Goal: Task Accomplishment & Management: Use online tool/utility

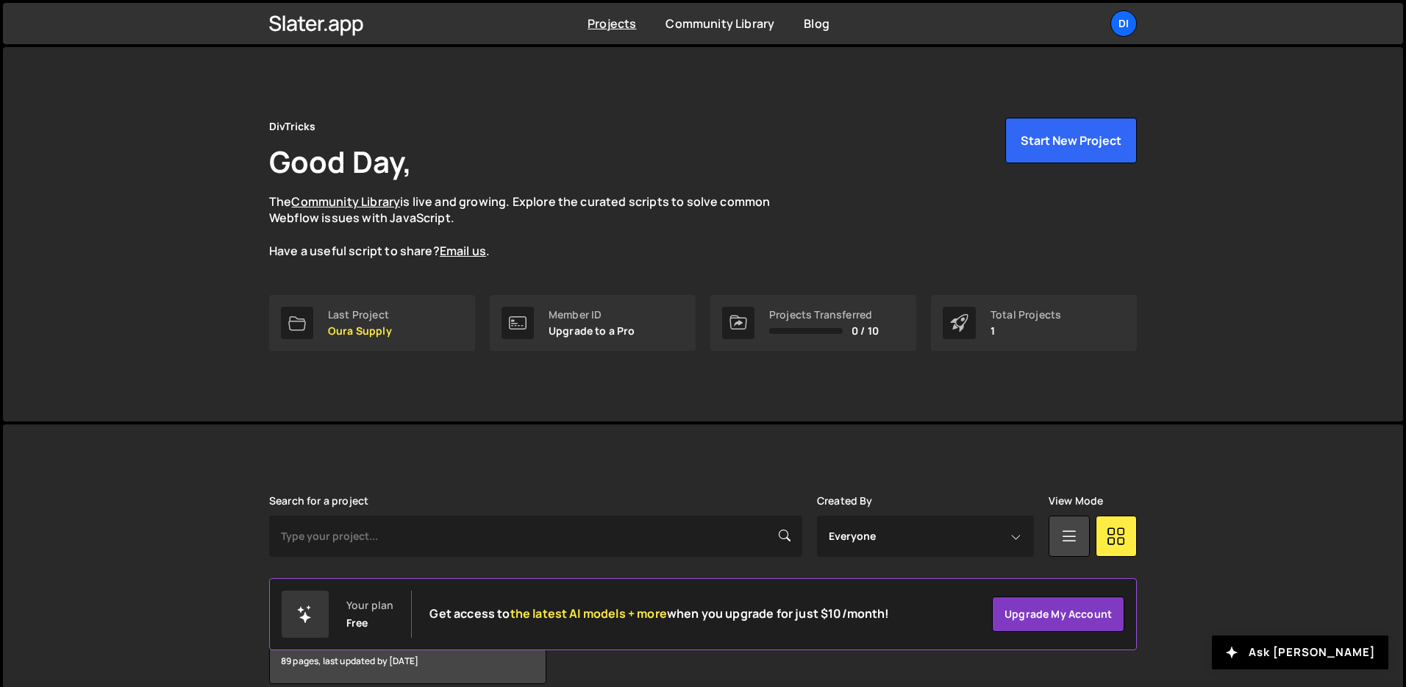
scroll to position [71, 0]
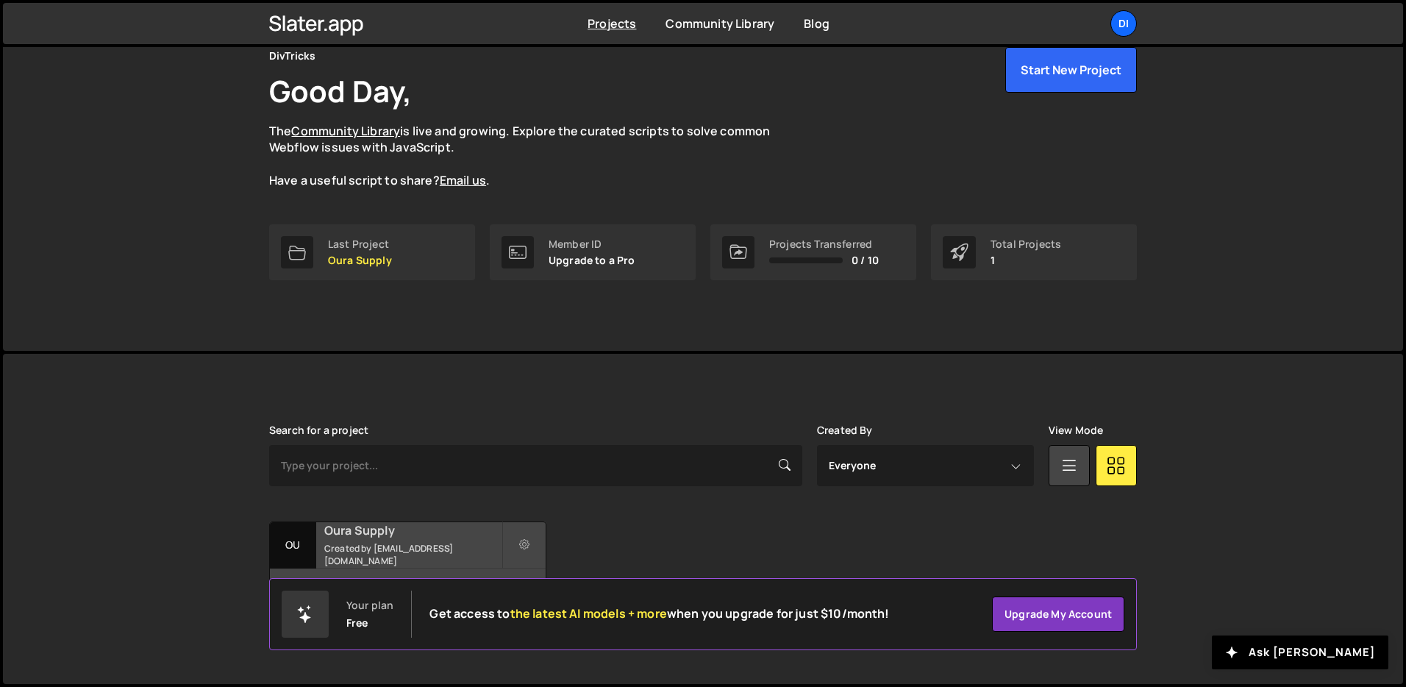
click at [388, 538] on h2 "Oura Supply" at bounding box center [412, 530] width 177 height 16
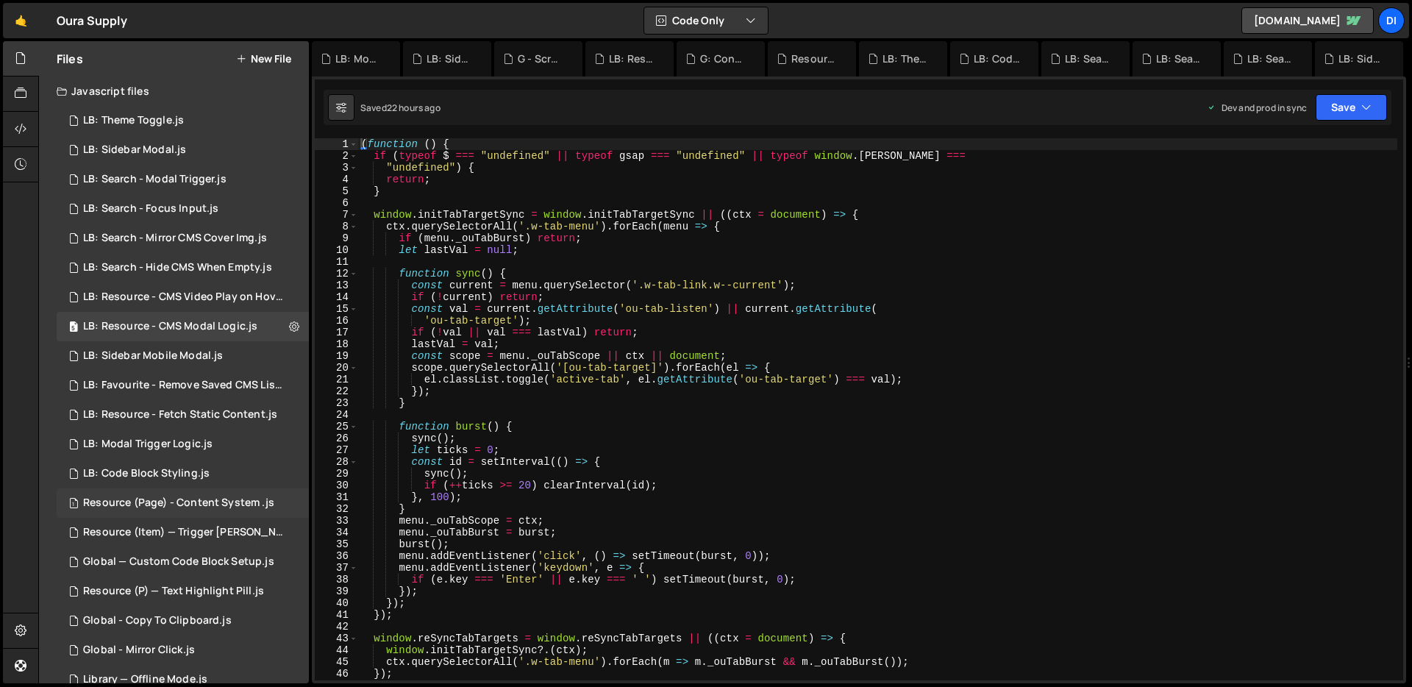
click at [190, 504] on div "Resource (Page) - Content System .js" at bounding box center [178, 502] width 191 height 13
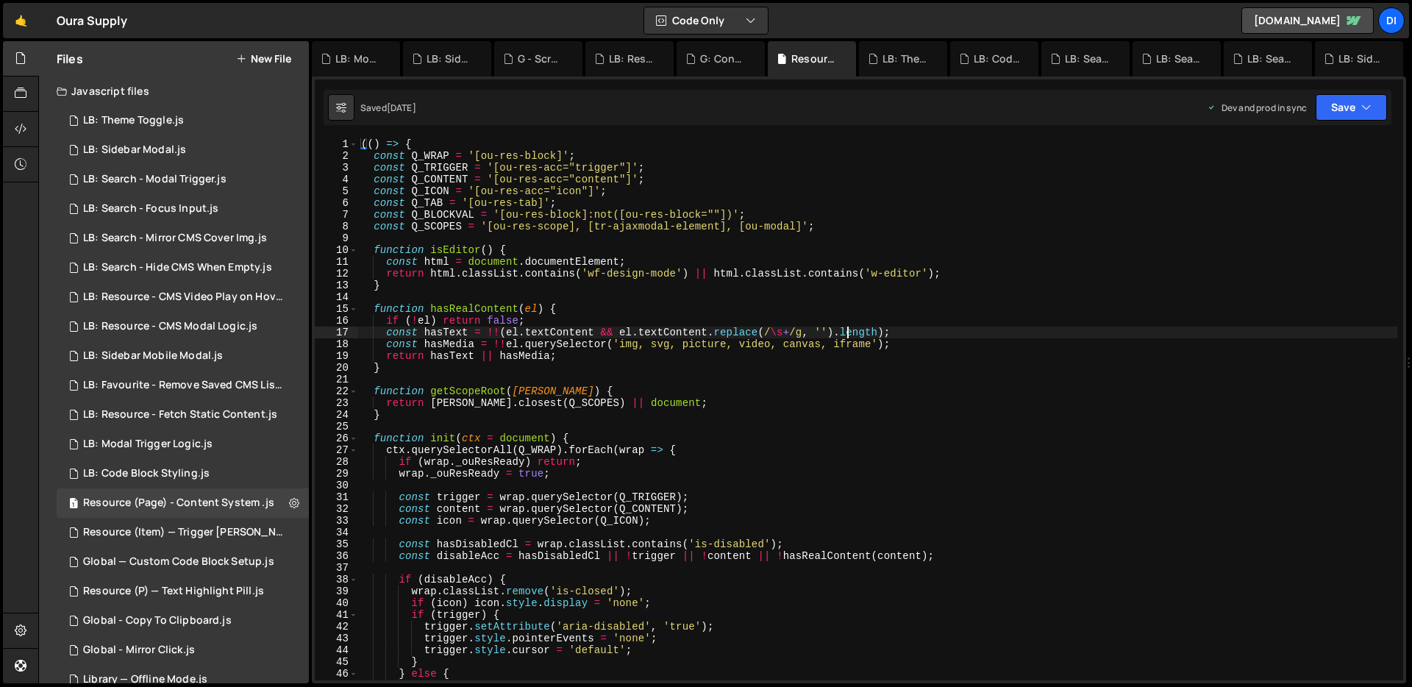
click at [849, 332] on div "(( ) => { const Q_WRAP = '[ou-res-block]' ; const Q_TRIGGER = '[ou-res-acc="tri…" at bounding box center [877, 420] width 1039 height 565
click at [850, 332] on div "(( ) => { const Q_WRAP = '[ou-res-block]' ; const Q_TRIGGER = '[ou-res-acc="tri…" at bounding box center [877, 420] width 1039 height 565
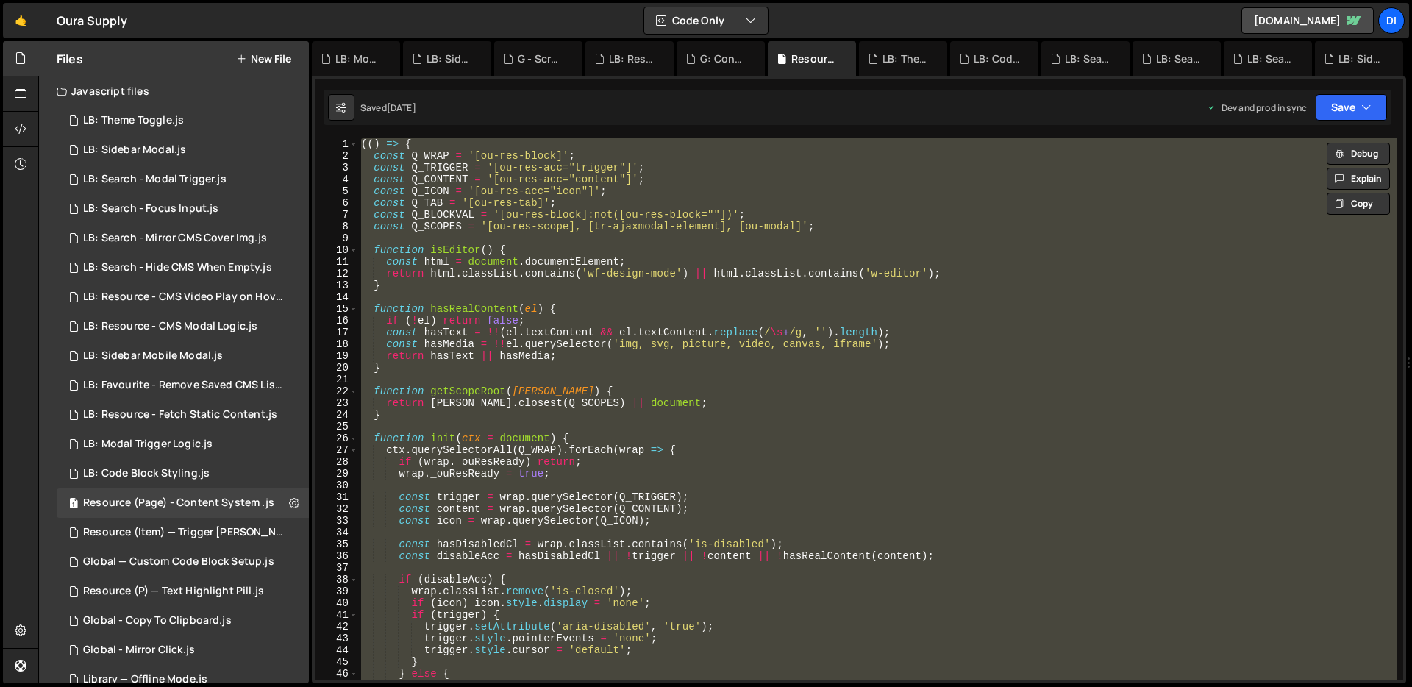
click at [702, 246] on div "(( ) => { const Q_WRAP = '[ou-res-block]' ; const Q_TRIGGER = '[ou-res-acc="tri…" at bounding box center [877, 409] width 1039 height 542
type textarea "})();"
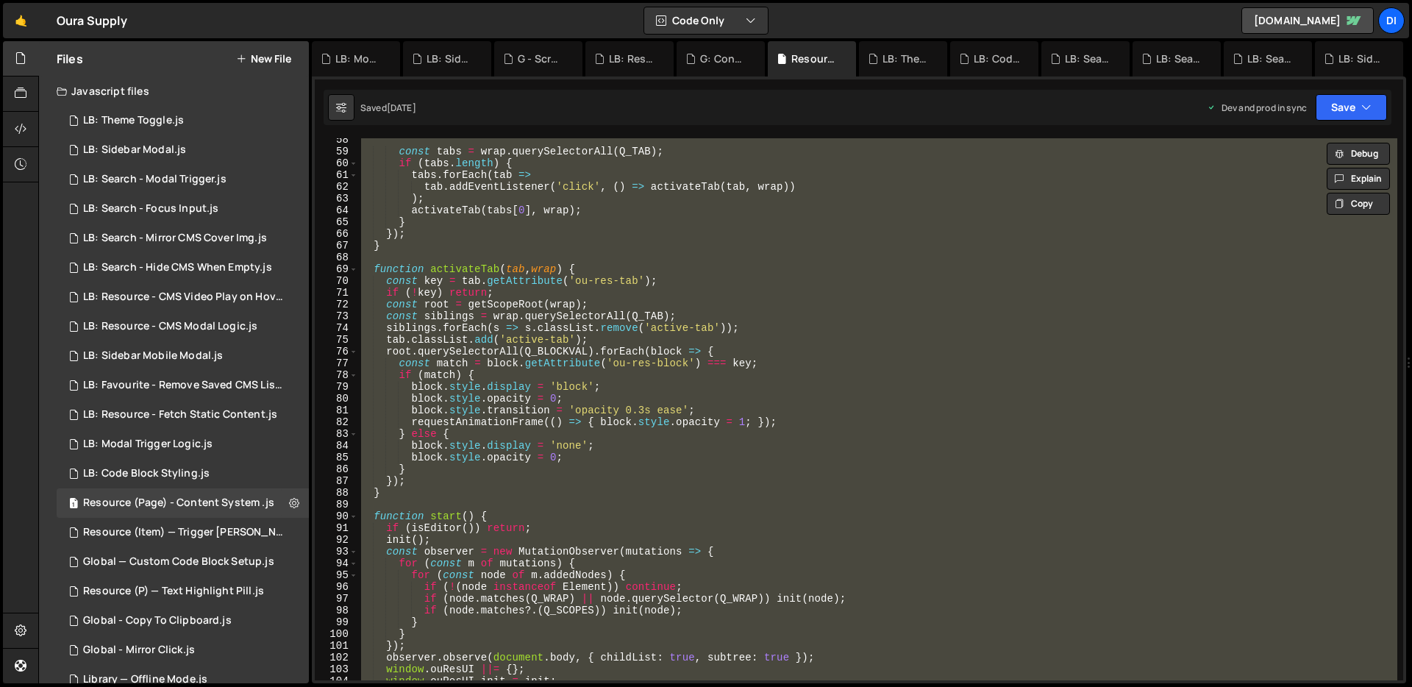
scroll to position [1006, 0]
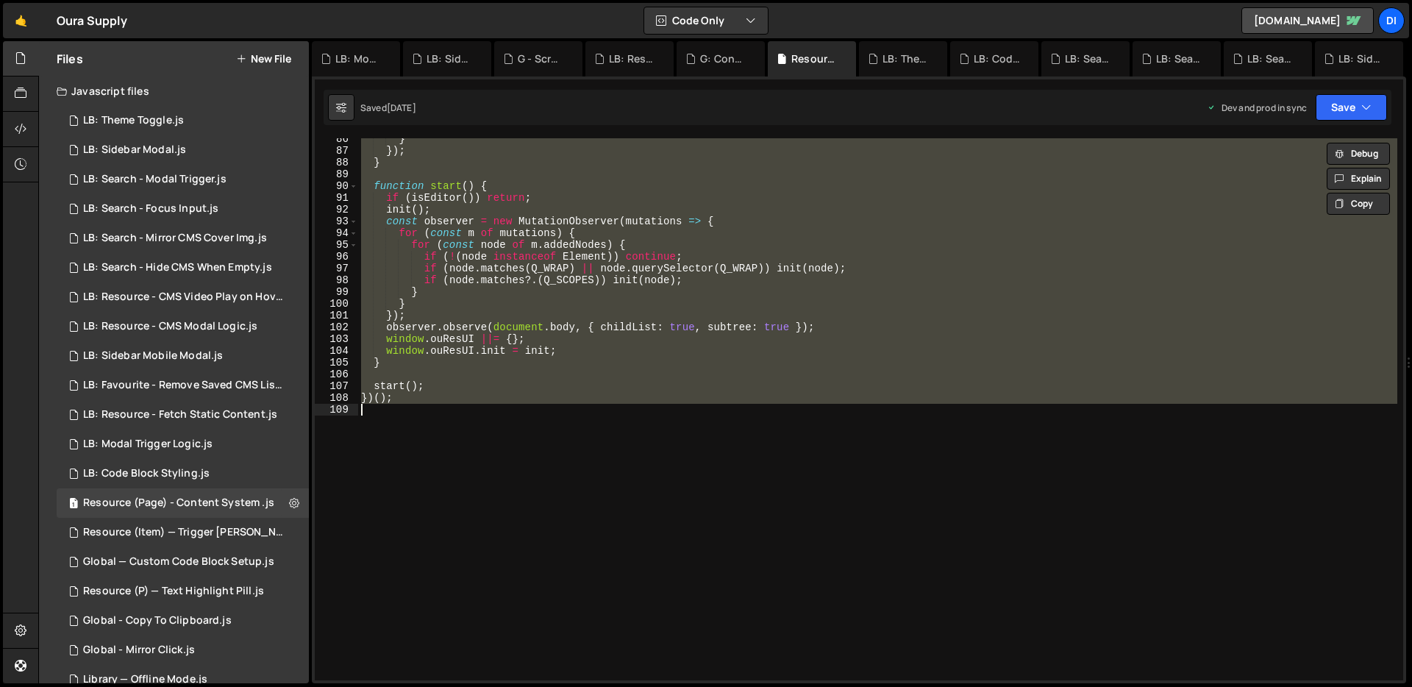
click at [611, 370] on div "} }) ; } function start ( ) { if ( isEditor ( )) return ; init ( ) ; const obse…" at bounding box center [877, 409] width 1039 height 542
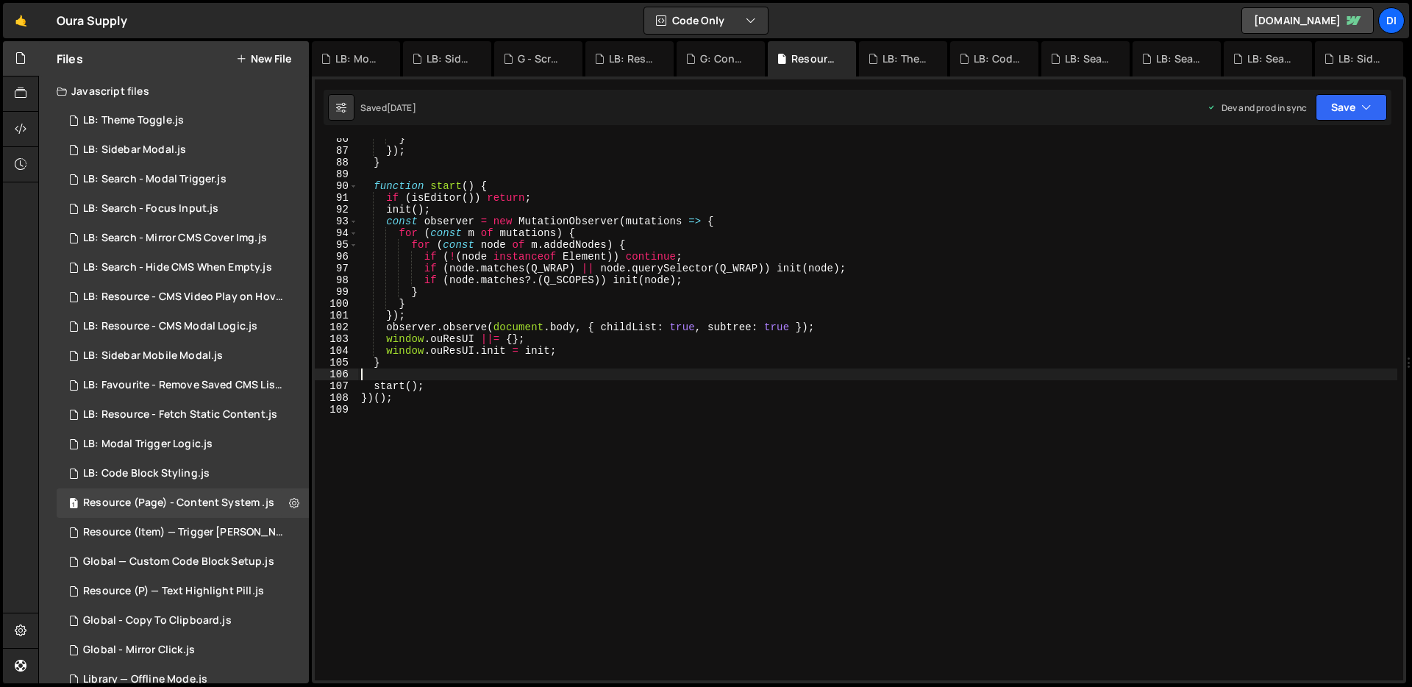
type textarea "})();"
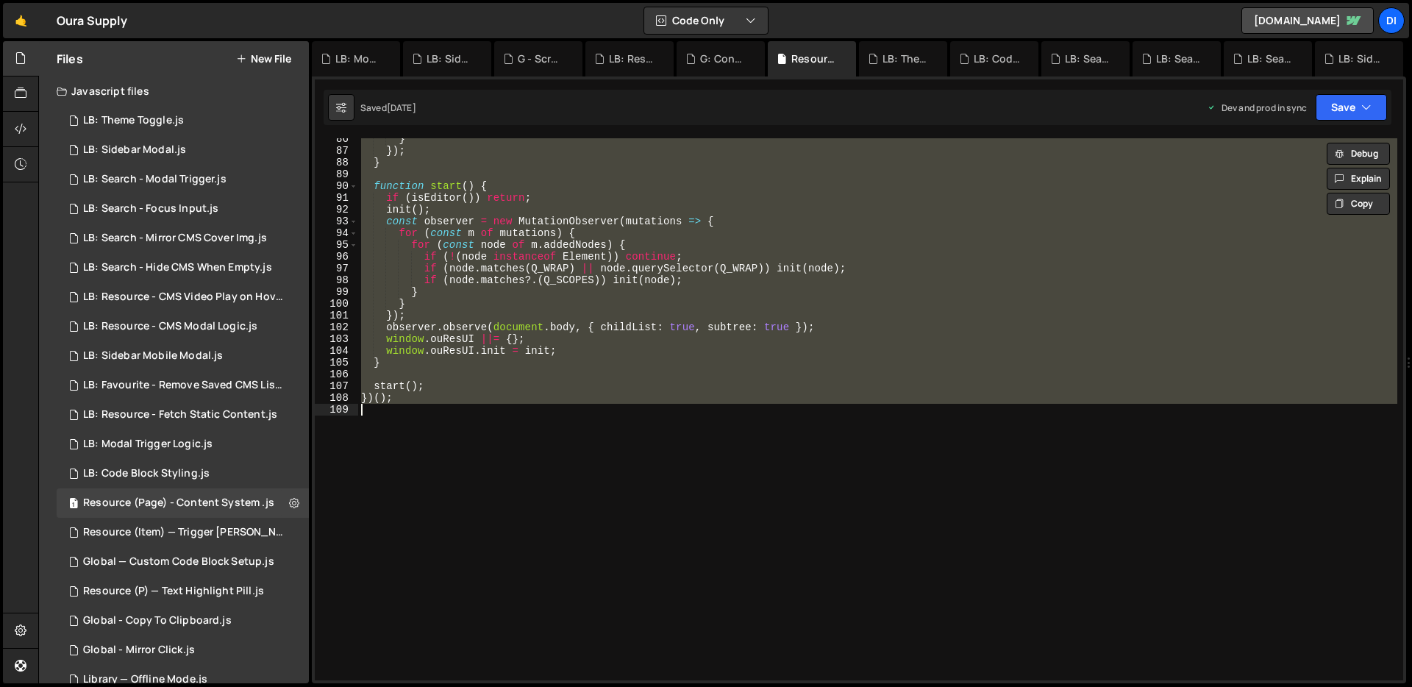
paste textarea
